Goal: Complete application form

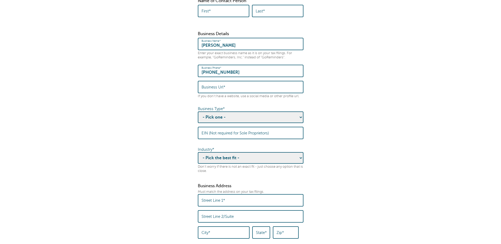
scroll to position [79, 0]
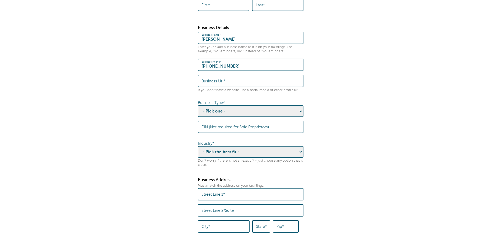
click at [276, 112] on select "- Pick one - Sole Proprietorship Partnership Limited Liability Corporation Co-o…" at bounding box center [251, 111] width 106 height 12
select select "Sole Proprietorship"
click at [198, 110] on select "- Pick one - Sole Proprietorship Partnership Limited Liability Corporation Co-o…" at bounding box center [251, 111] width 106 height 12
click at [337, 145] on fieldset "Before you can send a Message Blast to multiple contacts, we need to collect th…" at bounding box center [250, 235] width 490 height 542
click at [293, 157] on select "- Pick the best fit - Agriculture Automotive Banking Consumer Education Electro…" at bounding box center [251, 152] width 106 height 12
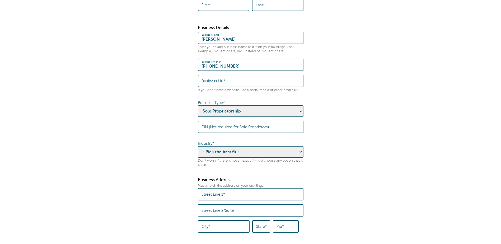
select select "INSURANCE"
click at [198, 151] on select "- Pick the best fit - Agriculture Automotive Banking Consumer Education Electro…" at bounding box center [251, 152] width 106 height 12
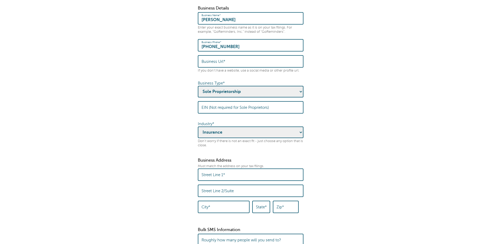
scroll to position [132, 0]
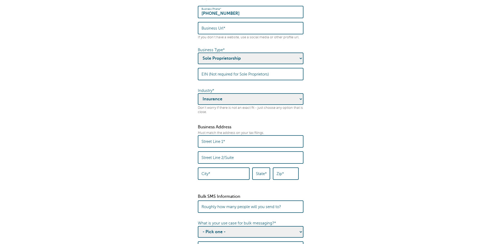
click at [255, 146] on input "Street Line 1*" at bounding box center [250, 141] width 98 height 11
click at [332, 127] on fieldset "Before you can send a Message Blast to multiple contacts, we need to collect th…" at bounding box center [250, 183] width 490 height 542
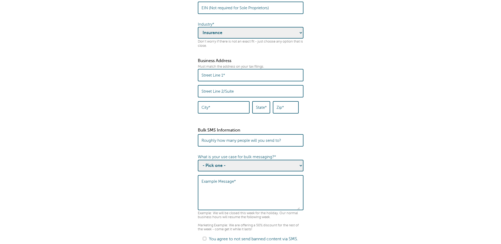
scroll to position [211, 0]
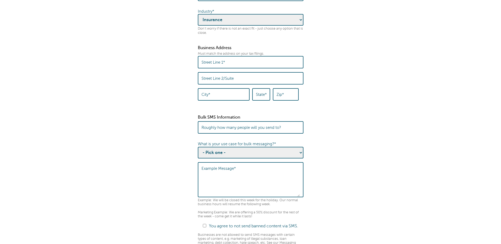
click at [254, 130] on label "Roughly how many people will you send to?" at bounding box center [240, 127] width 79 height 5
click at [254, 133] on input "Roughly how many people will you send to?" at bounding box center [250, 127] width 98 height 11
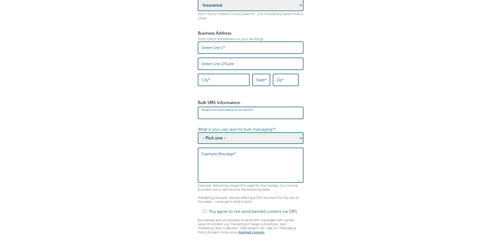
scroll to position [238, 0]
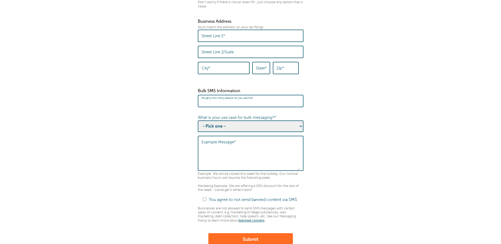
click at [247, 129] on select "- Pick one - Sending notifications of business updates Sending marketing offers…" at bounding box center [251, 126] width 106 height 12
click at [328, 160] on fieldset "Before you can send a Message Blast to multiple contacts, we need to collect th…" at bounding box center [250, 77] width 490 height 542
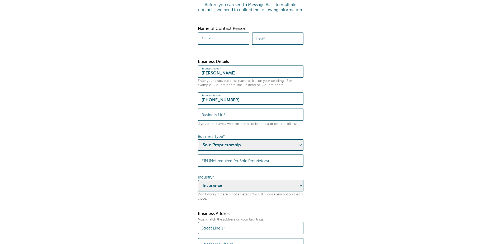
scroll to position [0, 0]
